Goal: Communication & Community: Ask a question

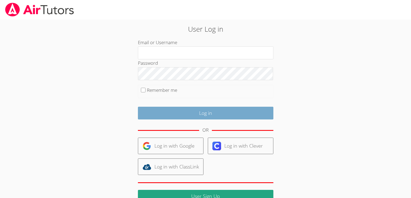
type input "[EMAIL_ADDRESS][DOMAIN_NAME]"
click at [210, 109] on input "Log in" at bounding box center [205, 113] width 135 height 13
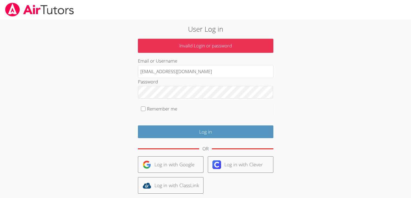
scroll to position [40, 0]
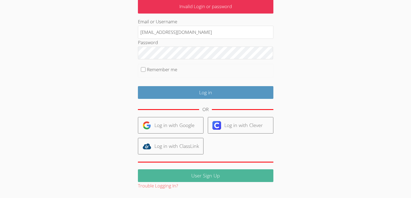
click at [206, 180] on link "User Sign Up" at bounding box center [205, 175] width 135 height 13
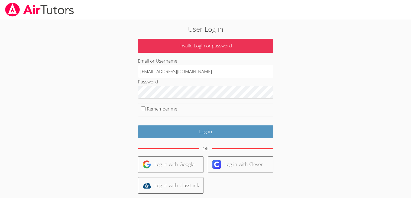
scroll to position [32, 0]
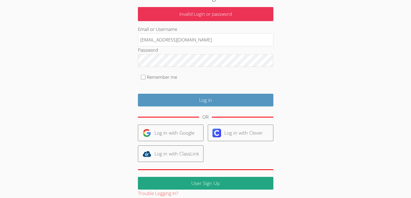
click at [206, 180] on link "User Sign Up" at bounding box center [205, 183] width 135 height 13
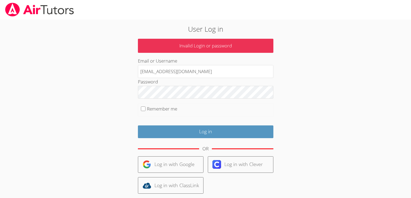
scroll to position [32, 0]
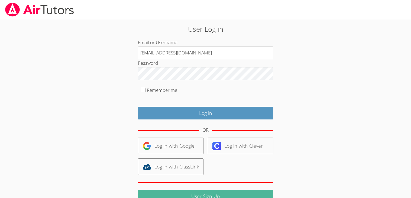
click at [211, 193] on link "User Sign Up" at bounding box center [205, 196] width 135 height 13
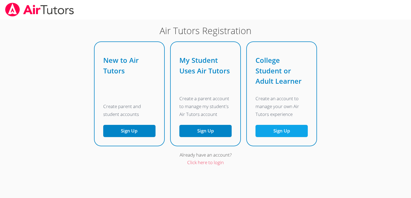
click at [261, 129] on button "Sign Up" at bounding box center [281, 131] width 52 height 12
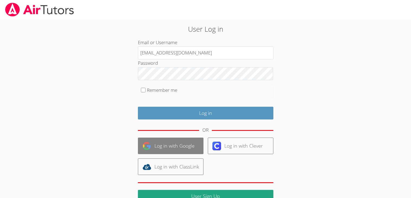
click at [189, 154] on link "Log in with Google" at bounding box center [171, 146] width 66 height 17
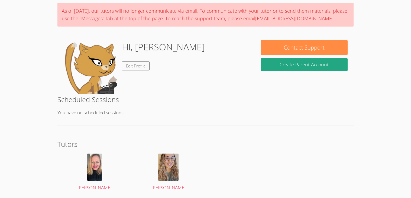
scroll to position [59, 0]
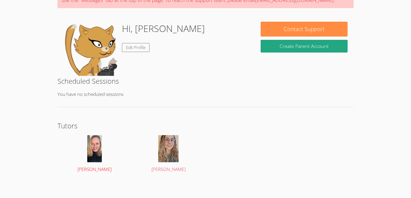
click at [89, 150] on img at bounding box center [94, 148] width 15 height 27
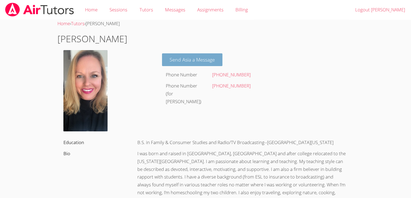
click at [213, 60] on link "Send Asia a Message" at bounding box center [192, 59] width 60 height 13
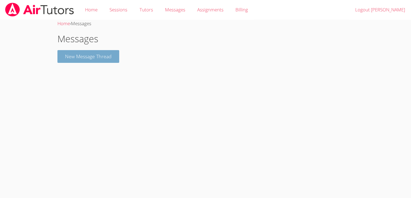
click at [113, 60] on button "New Message Thread" at bounding box center [88, 56] width 62 height 13
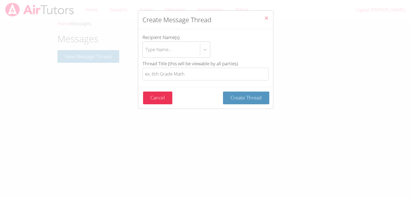
click at [270, 17] on button "Close" at bounding box center [266, 19] width 13 height 17
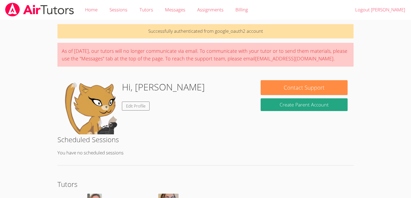
scroll to position [59, 0]
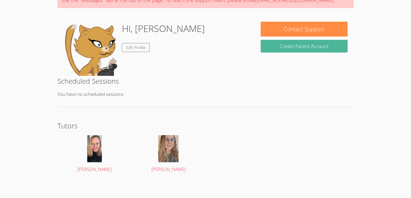
click at [320, 46] on button "Create Parent Account" at bounding box center [304, 46] width 87 height 13
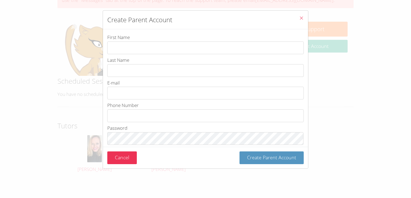
click at [300, 12] on button "Close" at bounding box center [301, 19] width 13 height 17
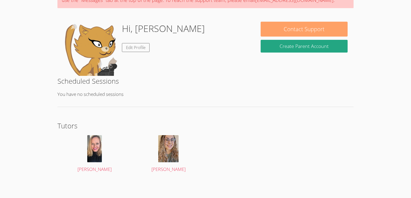
click at [307, 23] on button "Contact Support" at bounding box center [304, 29] width 87 height 15
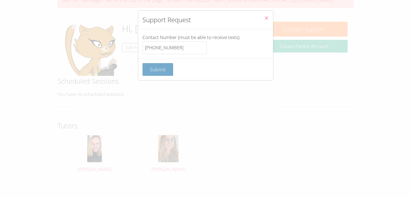
click at [162, 68] on span "Submit" at bounding box center [158, 69] width 16 height 7
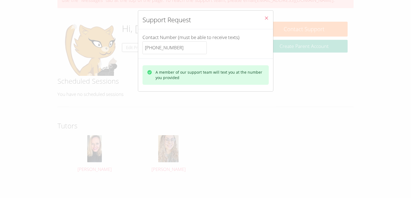
click at [264, 17] on icon "Close" at bounding box center [266, 18] width 5 height 5
